Goal: Information Seeking & Learning: Learn about a topic

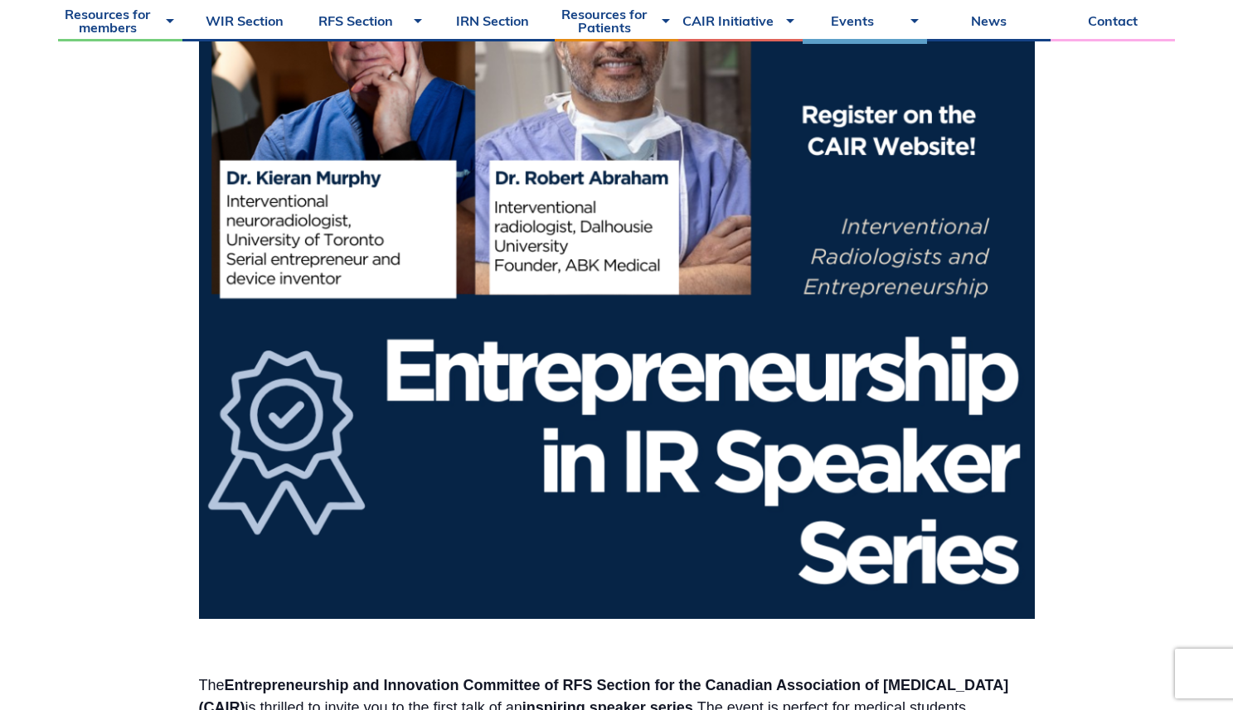
scroll to position [615, 0]
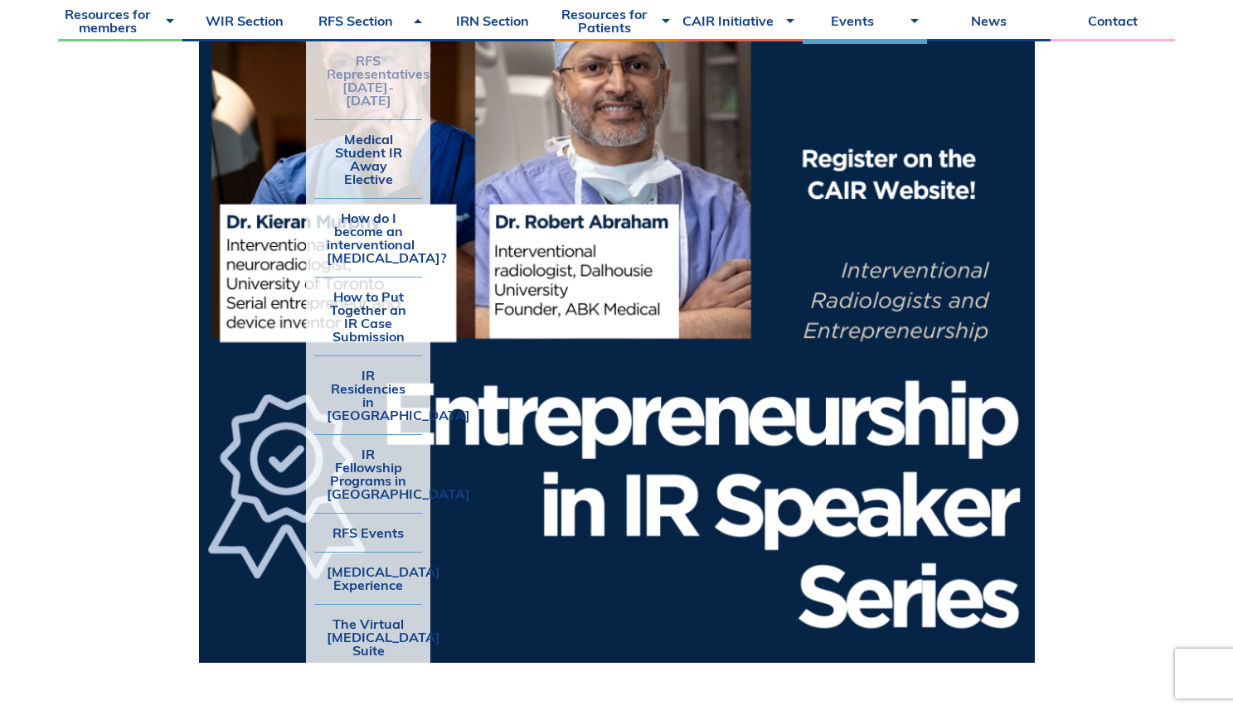
click at [351, 68] on link "RFS Representatives [DATE]-[DATE]" at bounding box center [368, 80] width 108 height 78
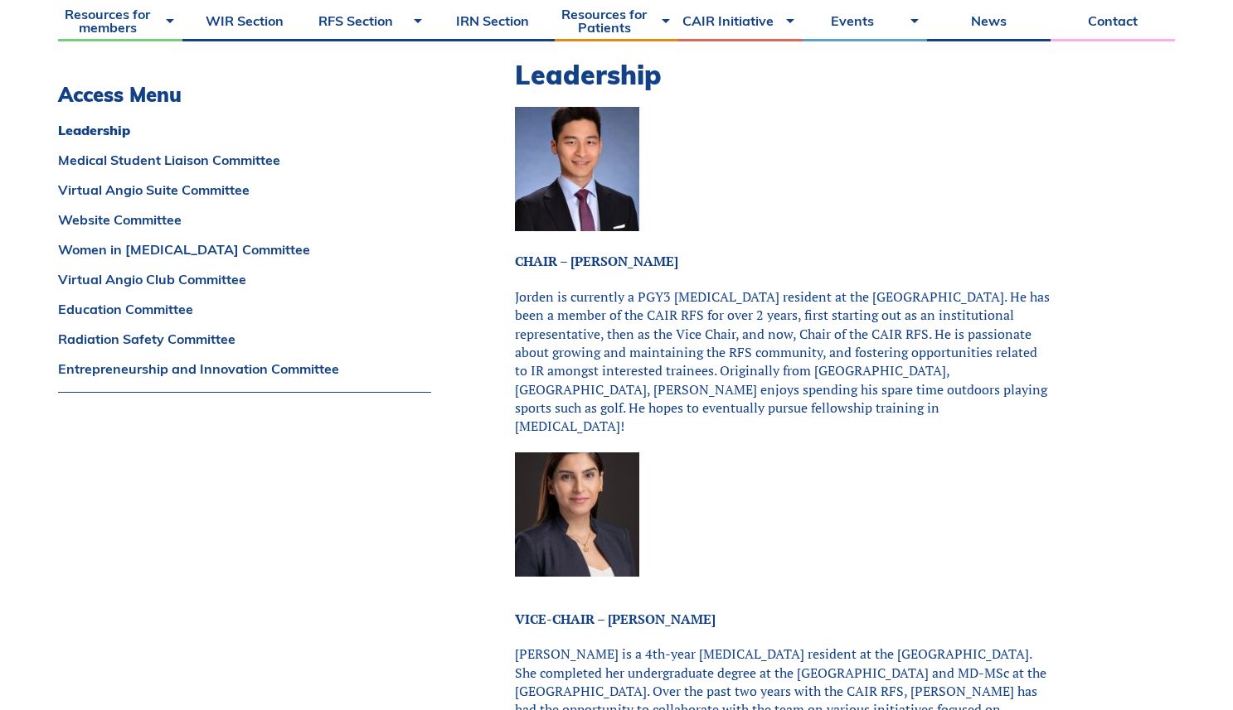
scroll to position [519, 0]
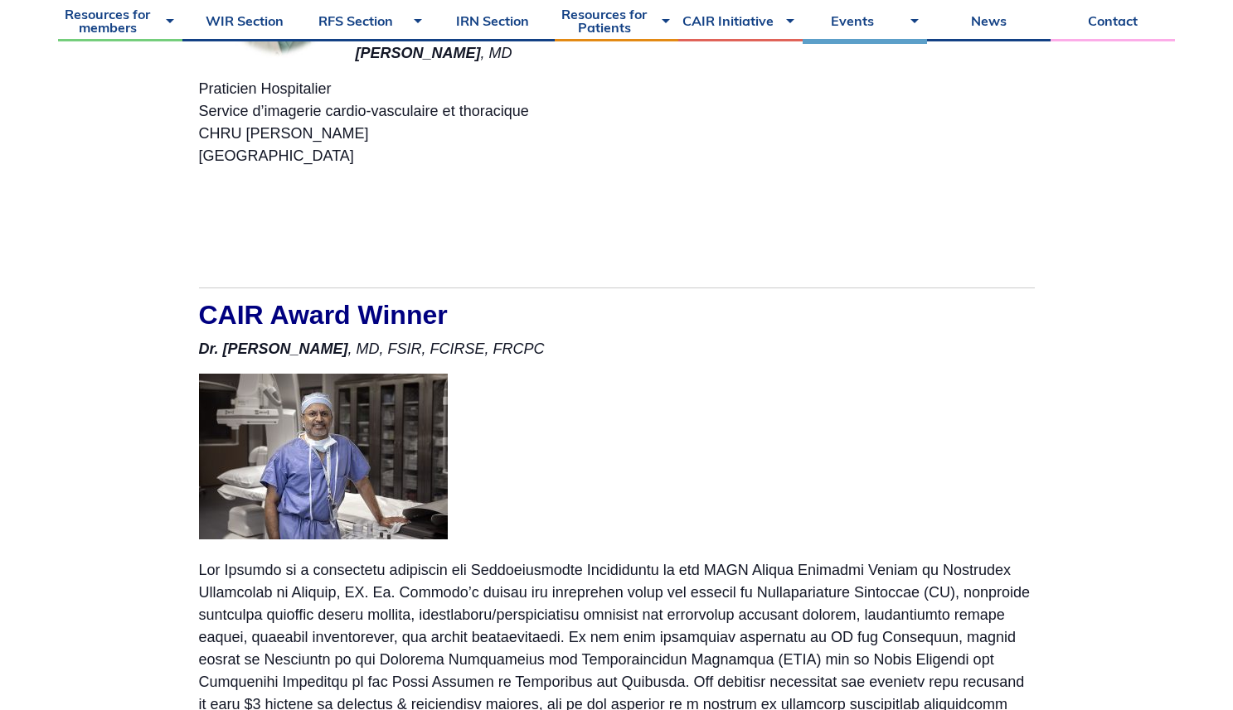
scroll to position [4601, 0]
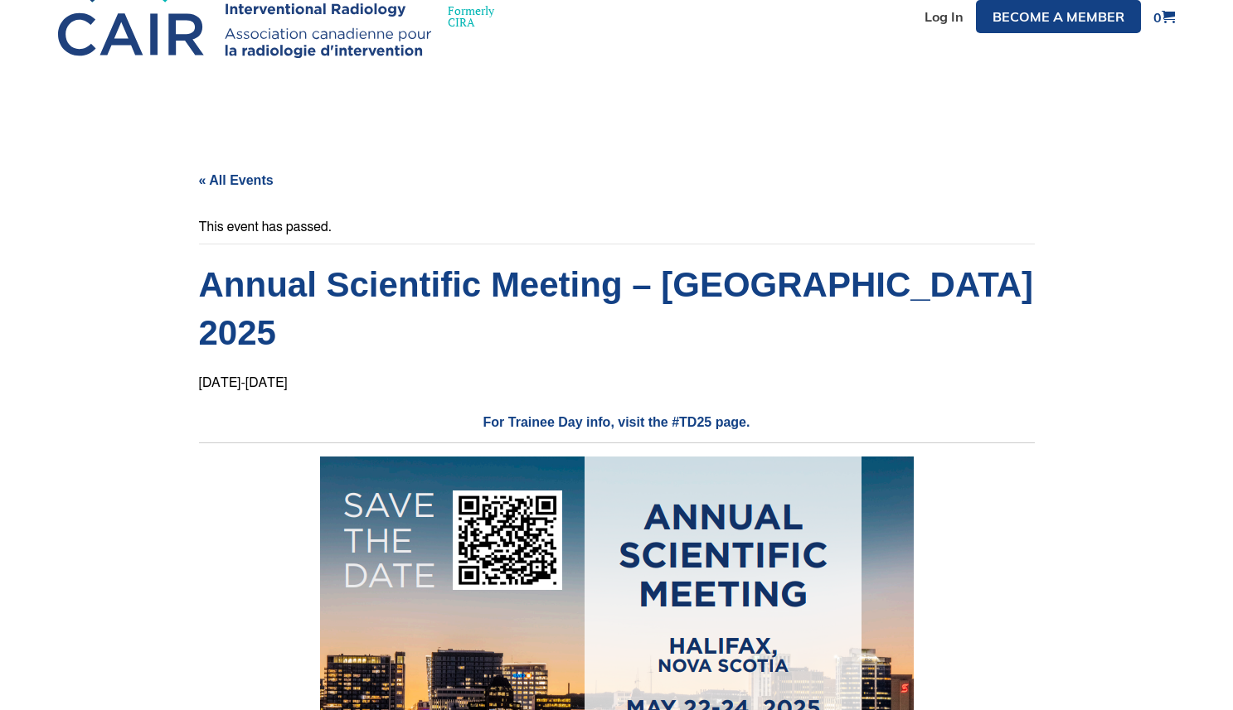
scroll to position [4, 0]
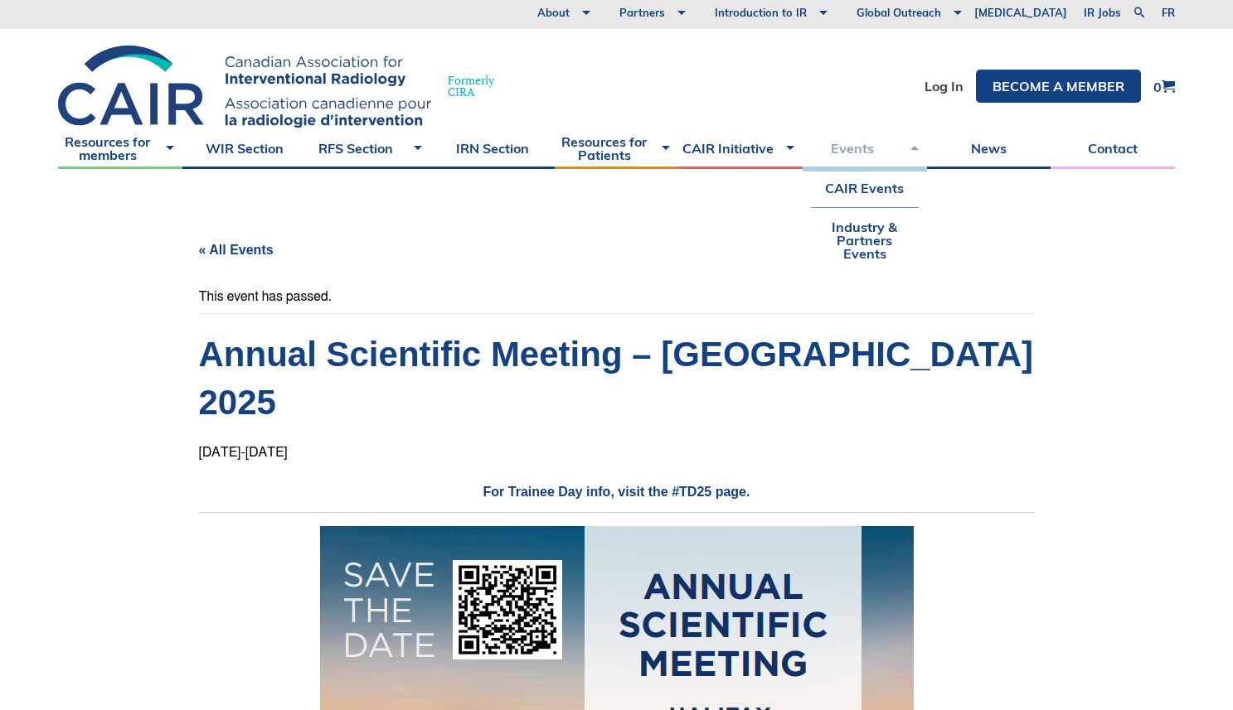
click at [882, 151] on link "Events" at bounding box center [864, 148] width 124 height 41
click at [857, 198] on link "CAIR Events" at bounding box center [865, 188] width 108 height 38
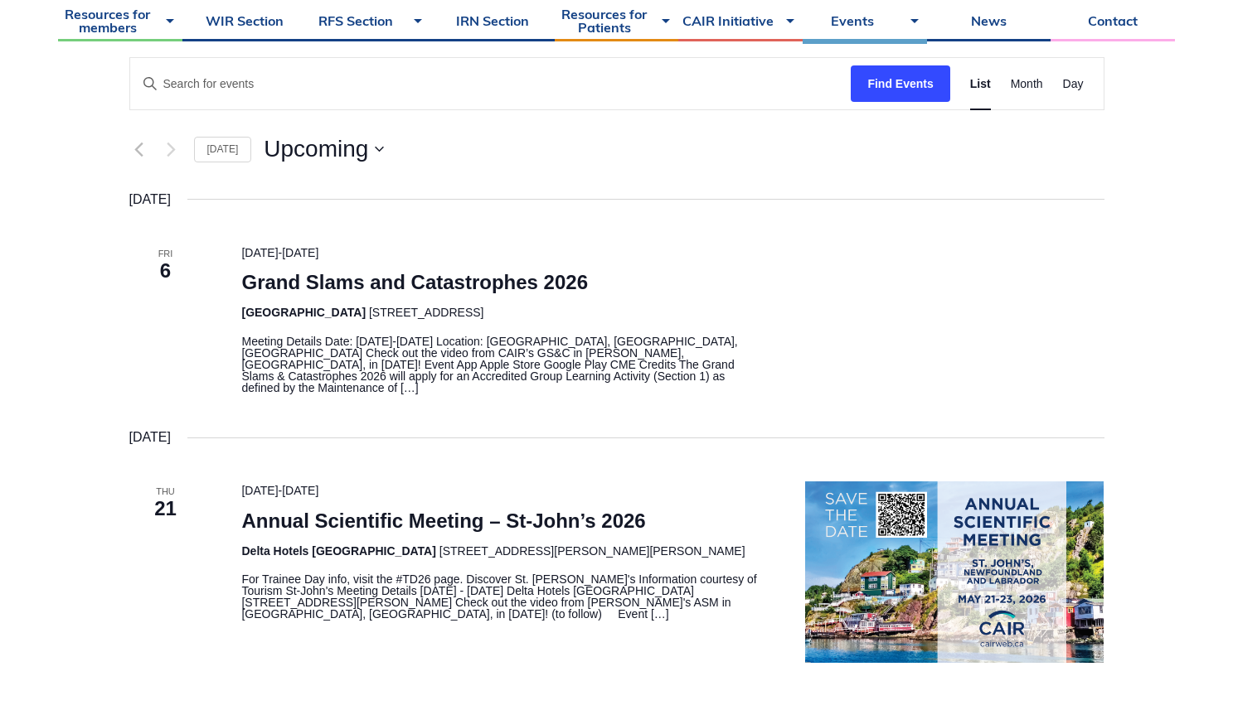
scroll to position [303, 0]
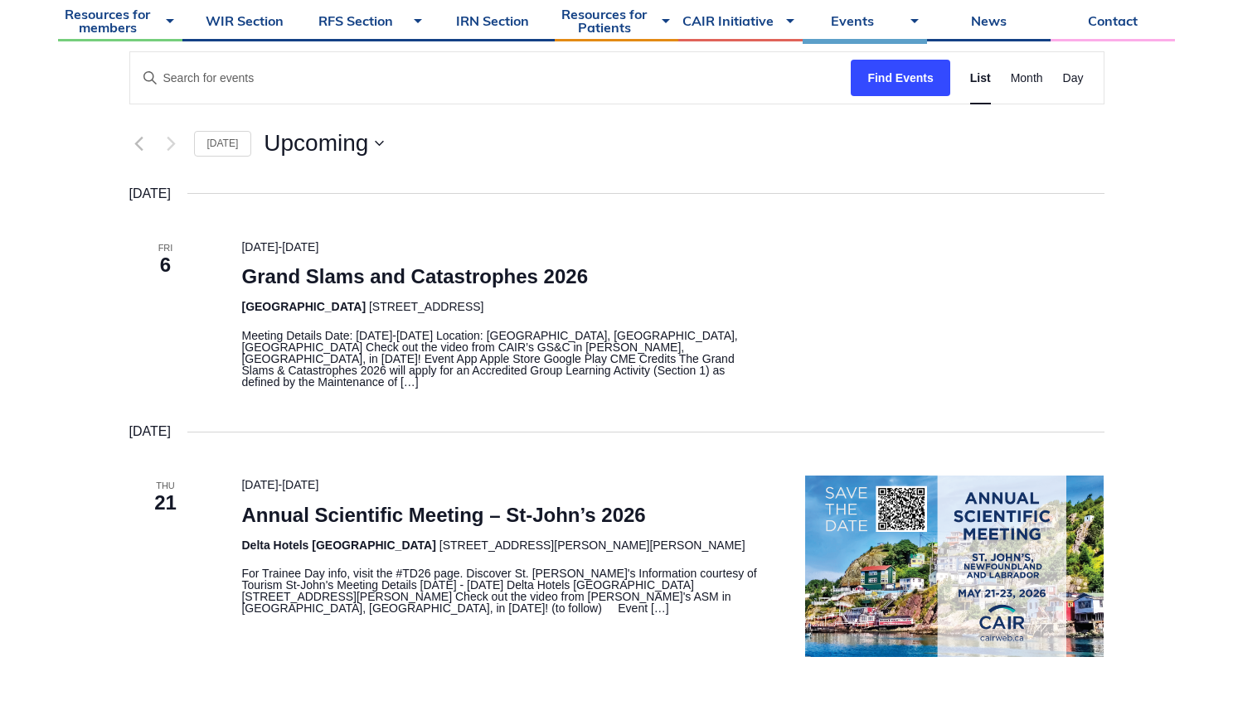
click at [350, 614] on p "For Trainee Day info, visit the #TD26 page. Discover St. [PERSON_NAME]'s Inform…" at bounding box center [503, 591] width 524 height 46
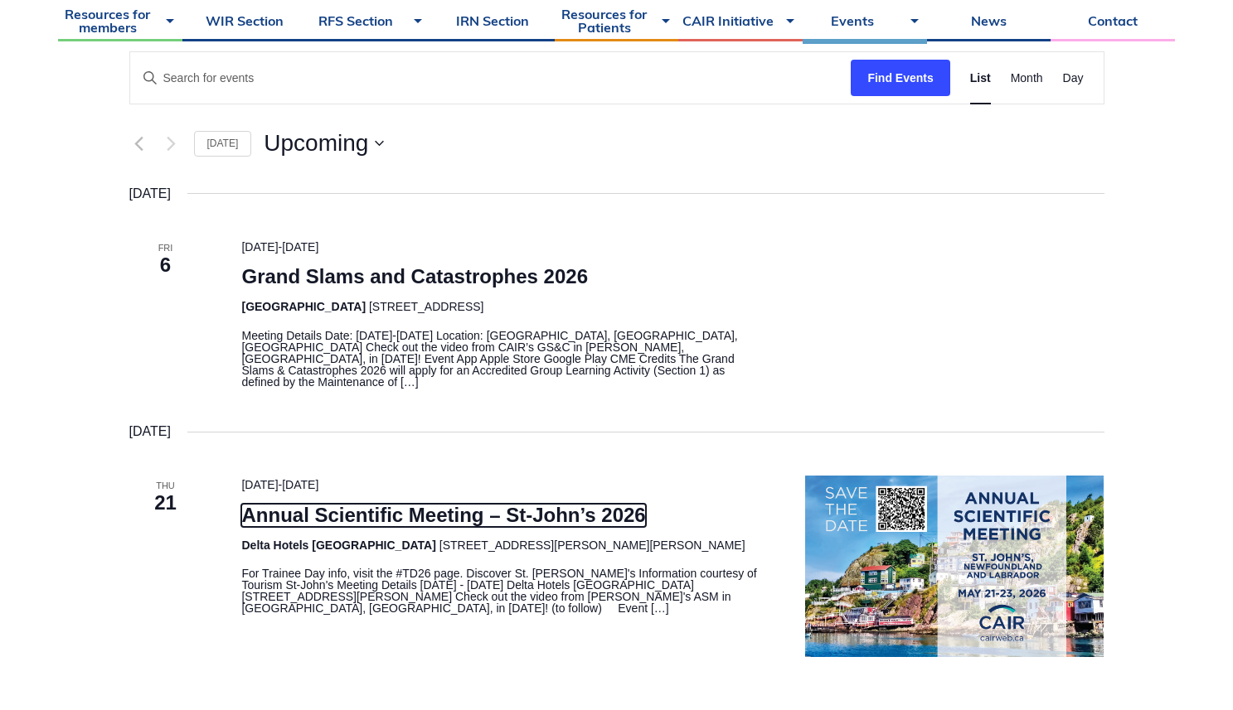
click at [557, 504] on link "Annual Scientific Meeting – St-John’s 2026" at bounding box center [443, 515] width 404 height 23
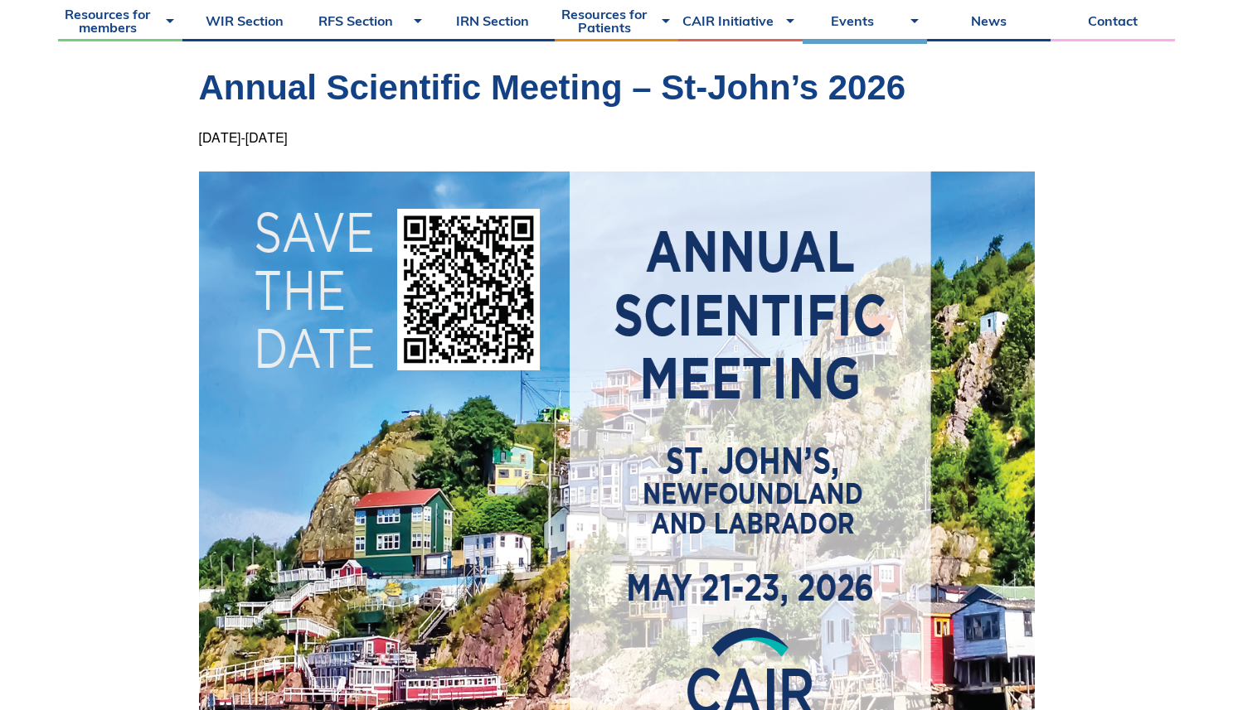
scroll to position [389, 0]
